Goal: Navigation & Orientation: Find specific page/section

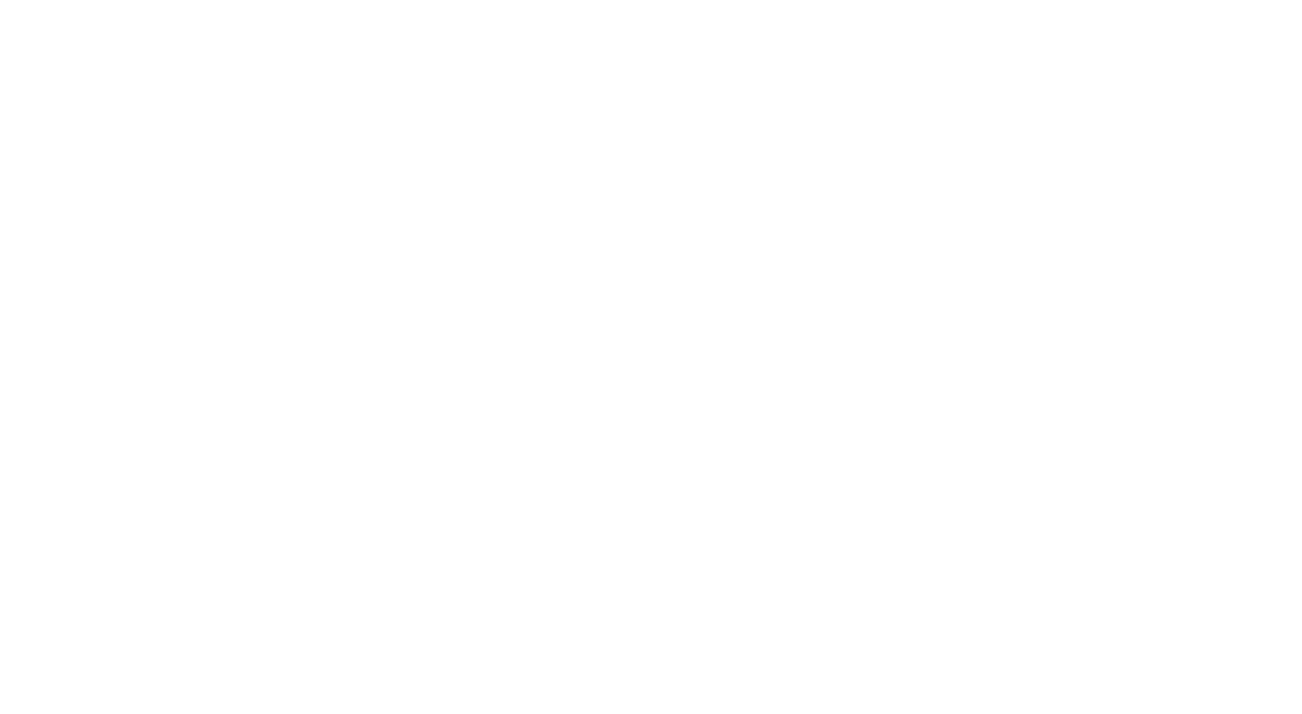
scroll to position [9108, 0]
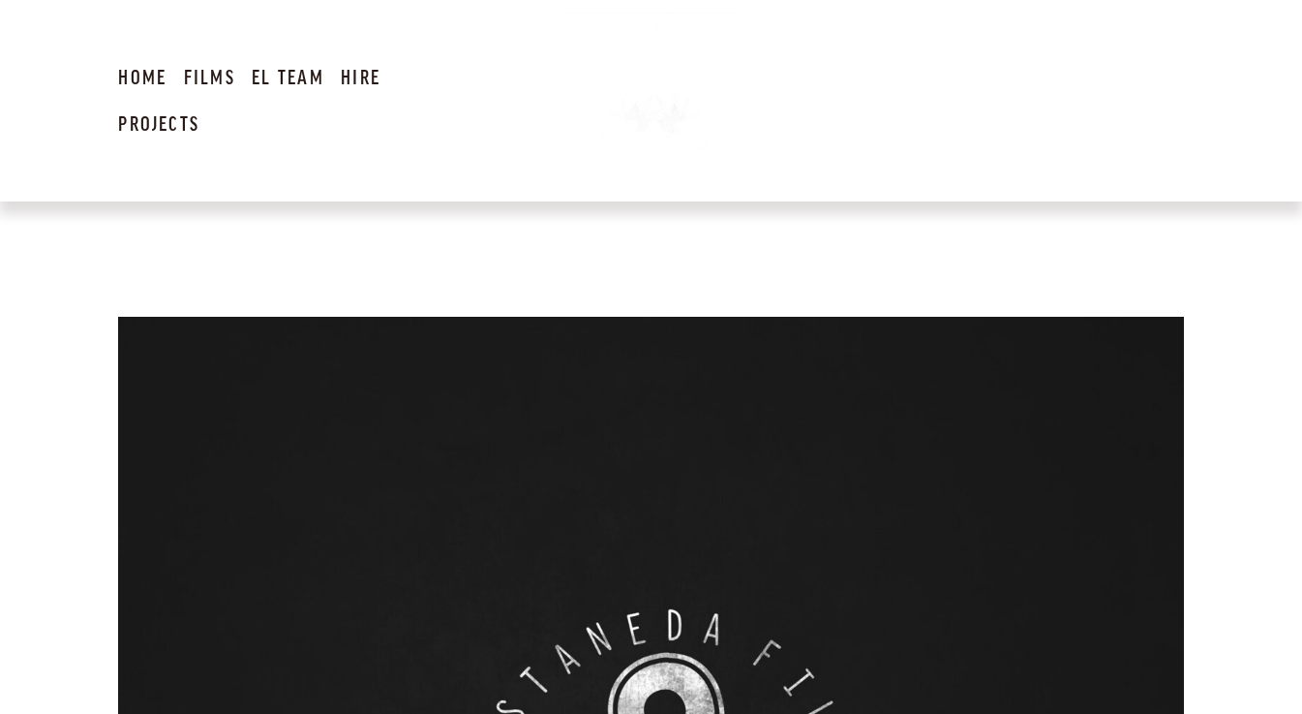
click at [198, 72] on link "Films" at bounding box center [209, 76] width 51 height 47
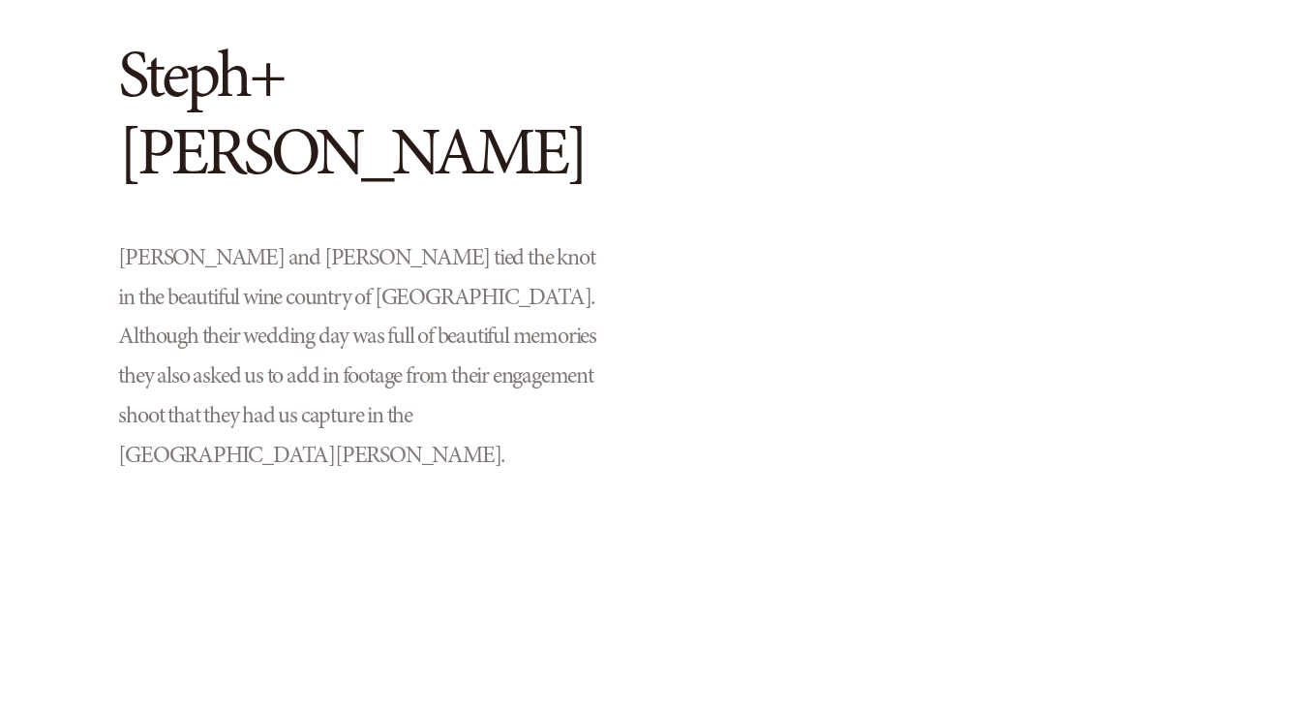
scroll to position [4510, 0]
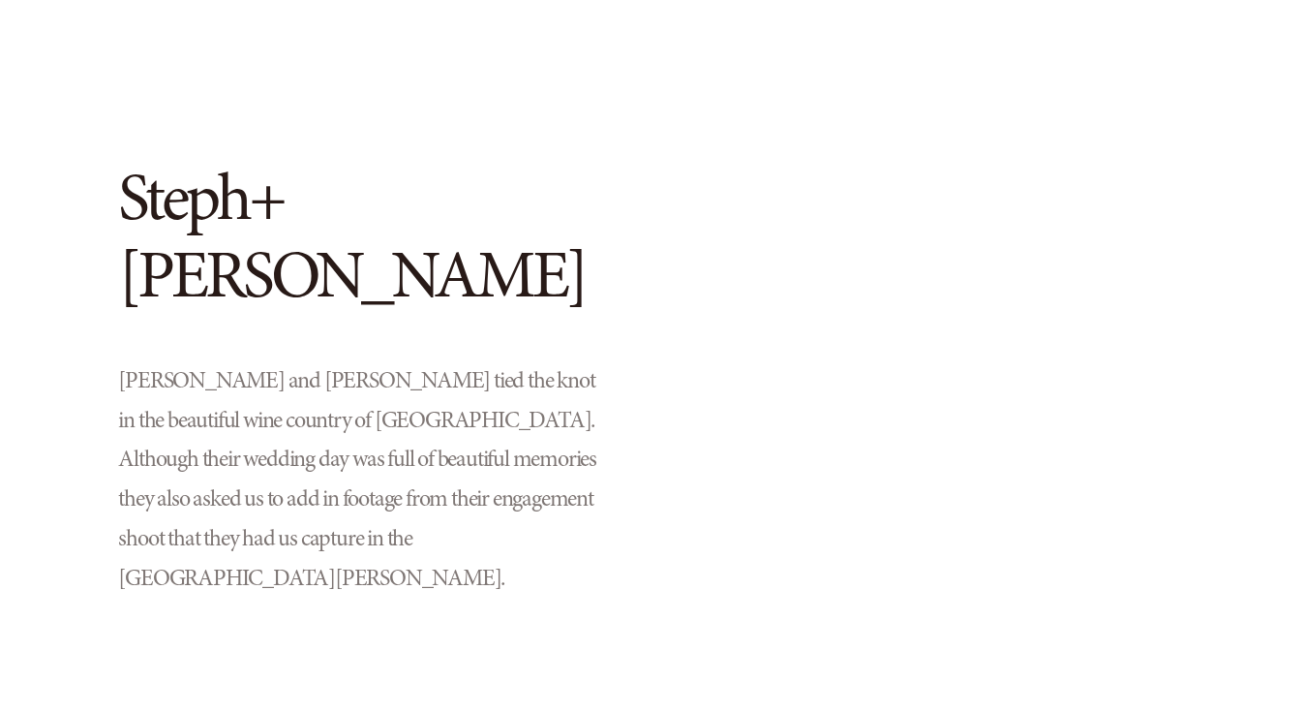
click at [279, 205] on h2 "Steph+Patrick" at bounding box center [359, 237] width 482 height 155
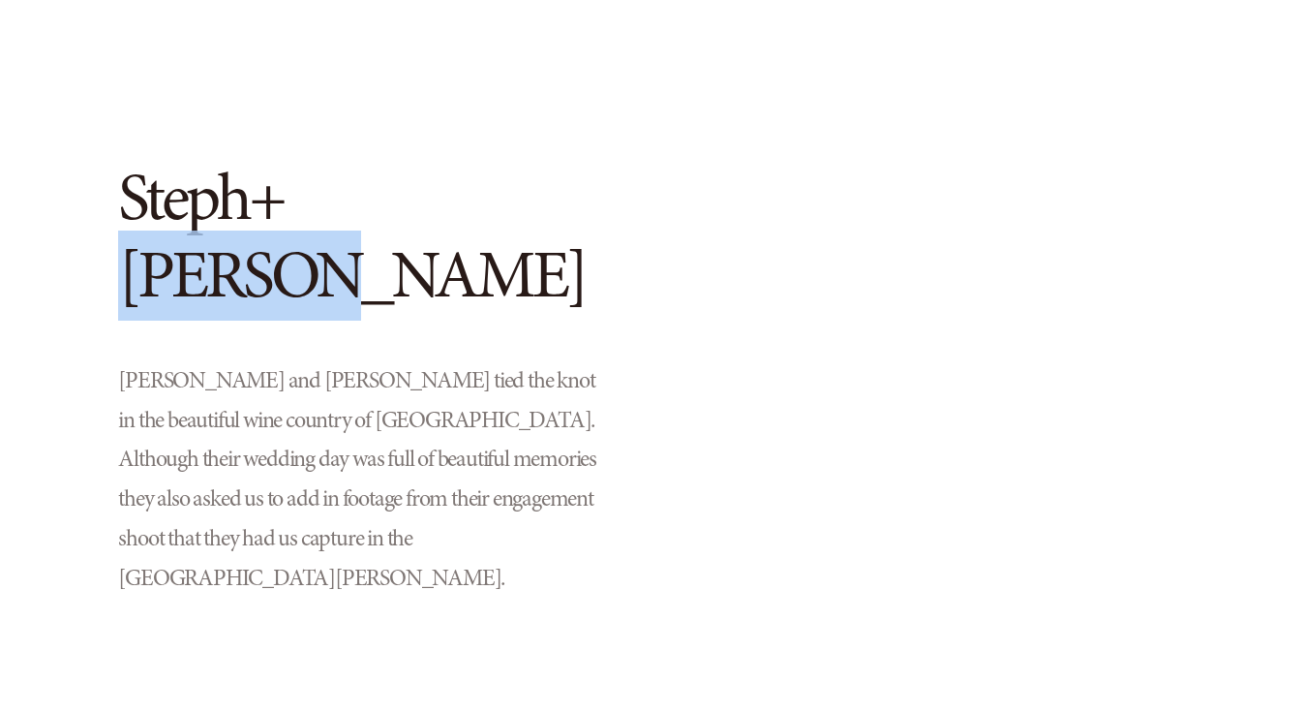
click at [279, 205] on h2 "Steph+Patrick" at bounding box center [359, 237] width 482 height 155
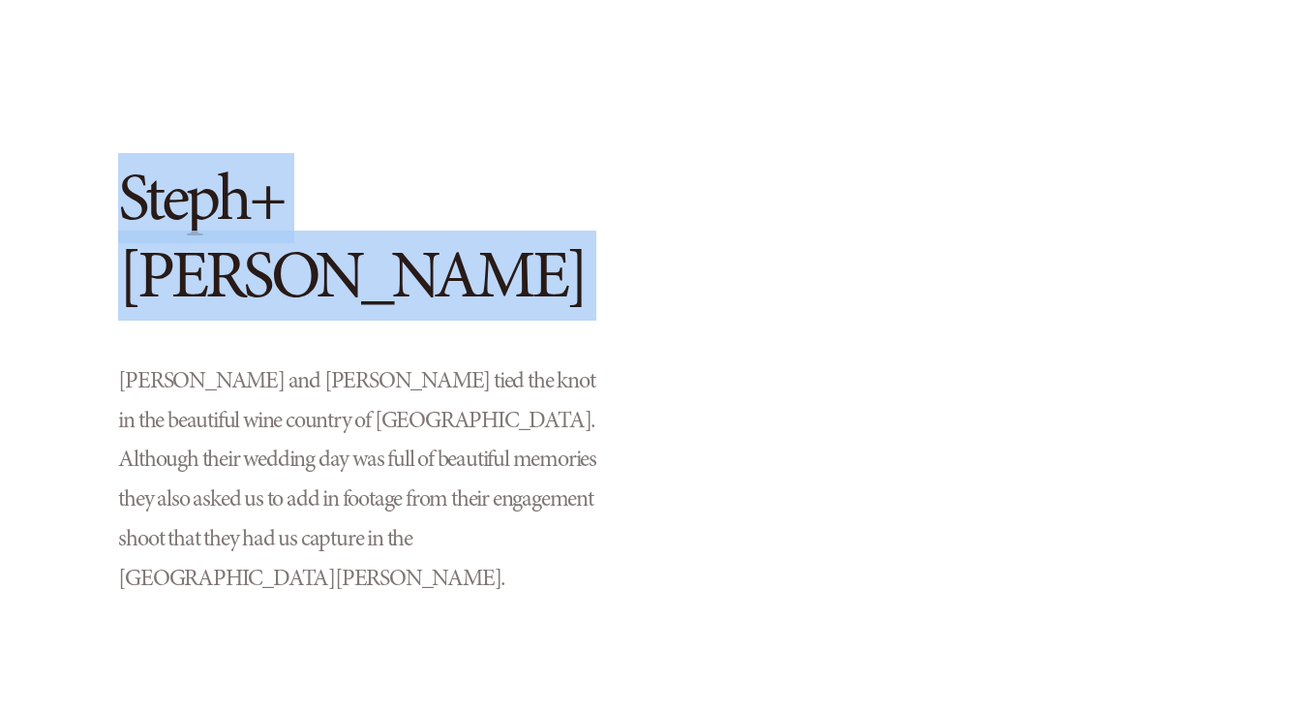
click at [279, 205] on h2 "Steph+Patrick" at bounding box center [359, 237] width 482 height 155
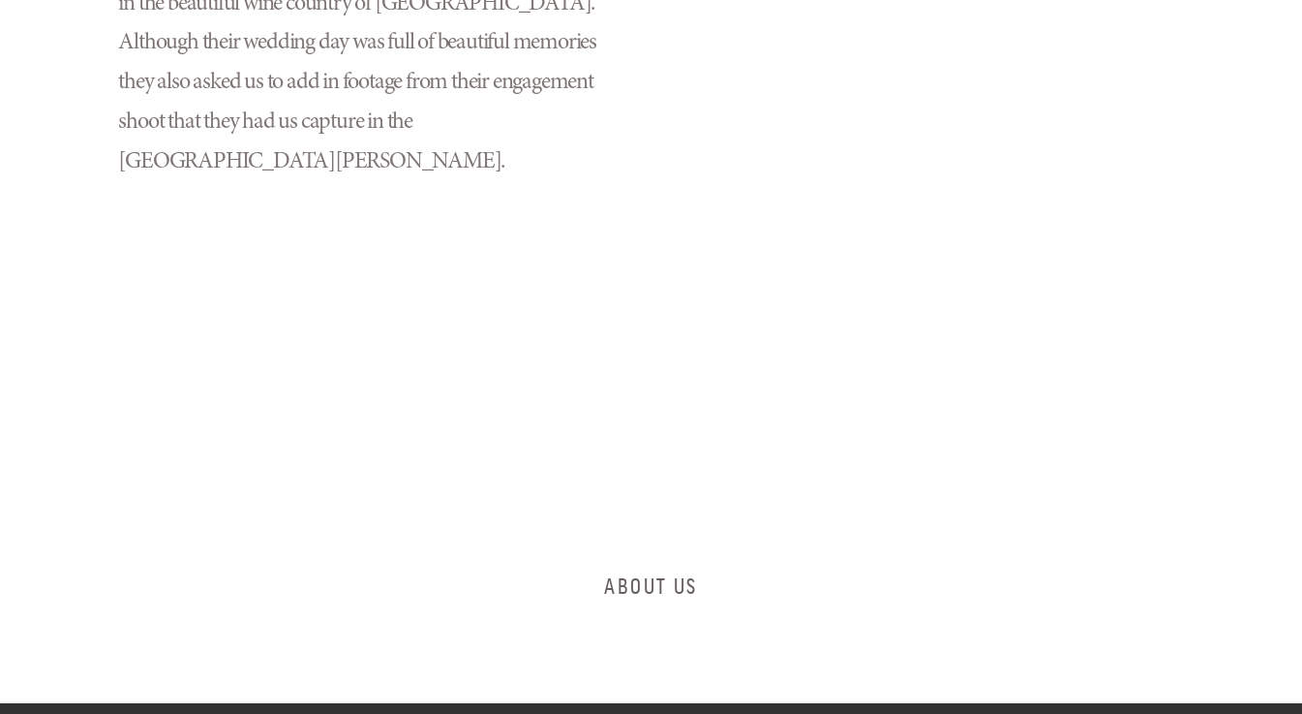
scroll to position [5059, 0]
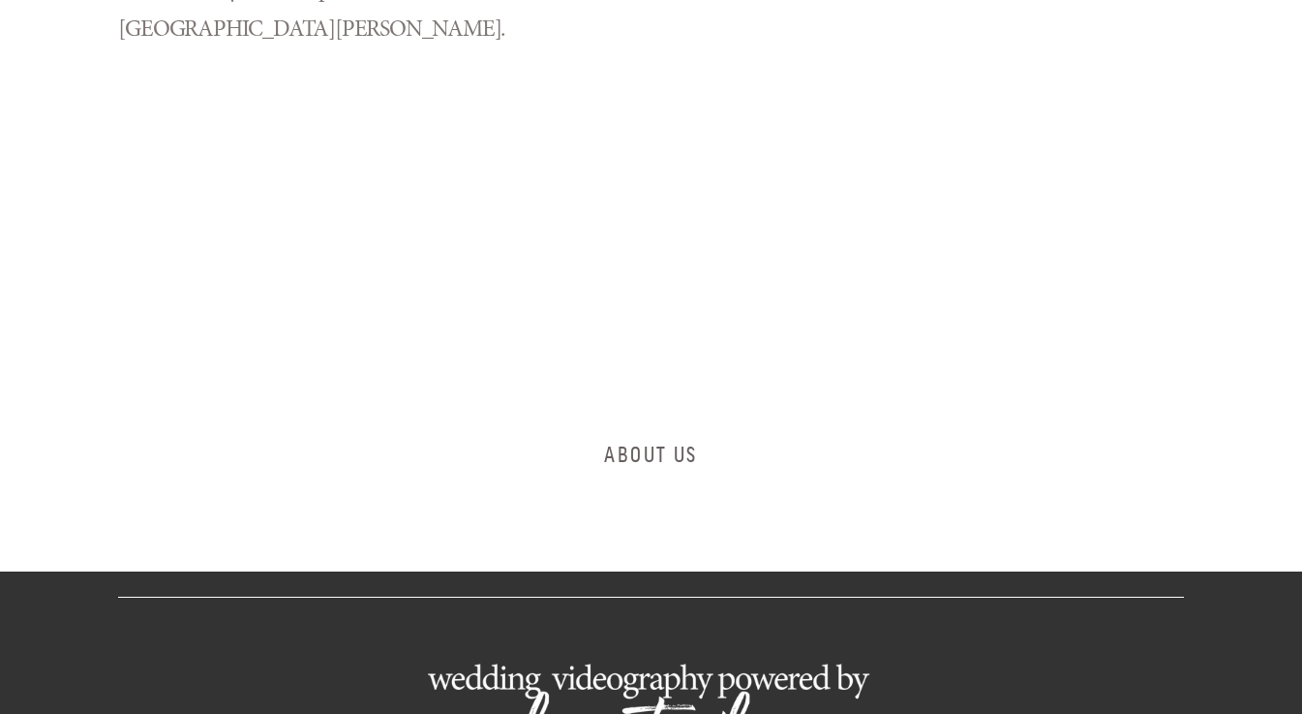
click at [668, 411] on link "About Us" at bounding box center [652, 453] width 192 height 84
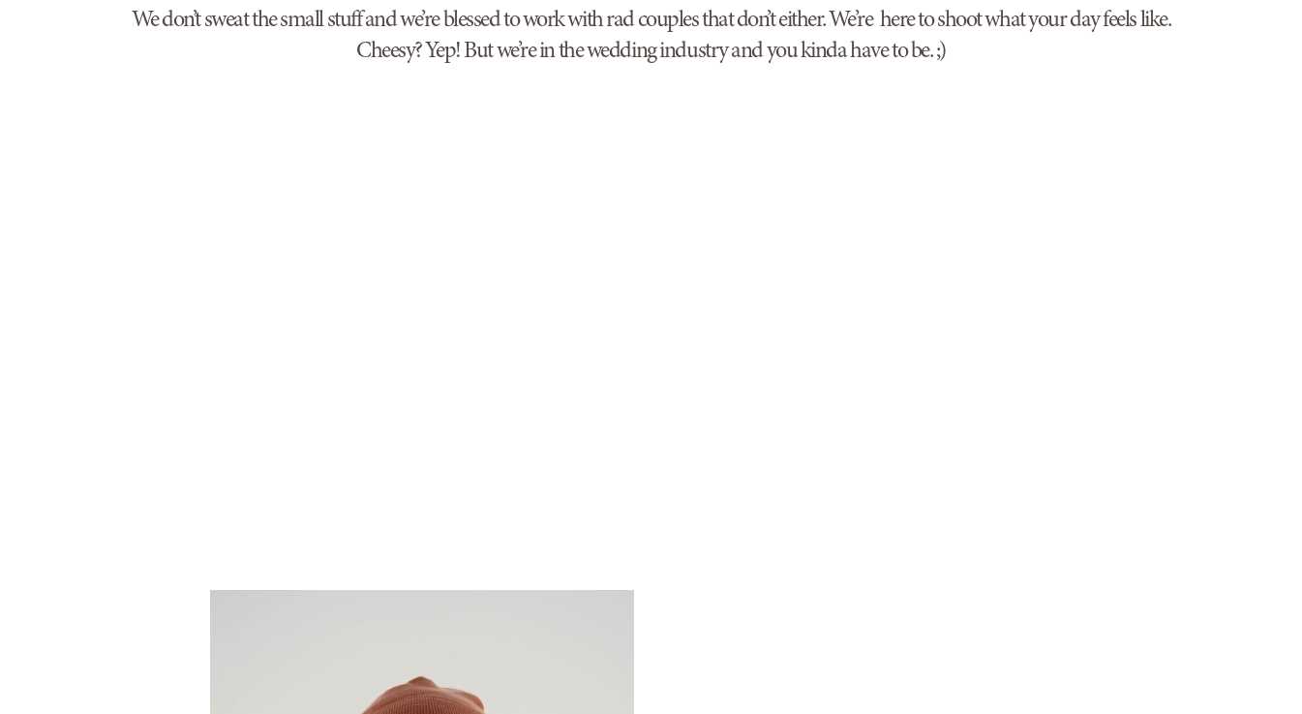
scroll to position [1590, 0]
